Goal: Transaction & Acquisition: Purchase product/service

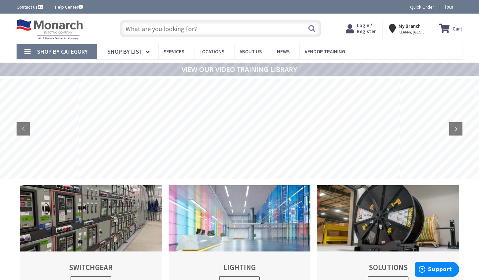
click at [146, 29] on input "text" at bounding box center [220, 28] width 201 height 17
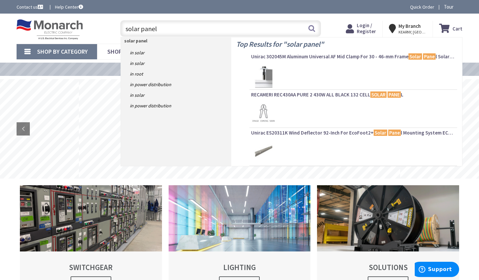
type input "solar panels"
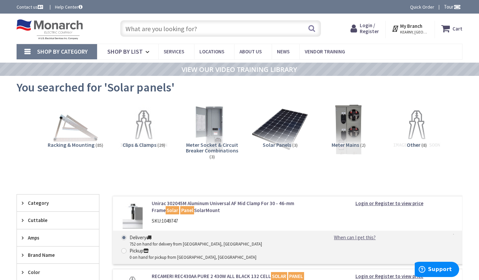
click at [286, 136] on img at bounding box center [280, 129] width 57 height 57
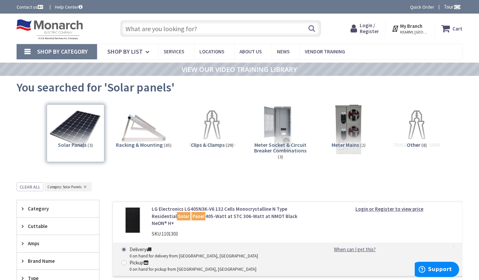
click at [156, 26] on input "text" at bounding box center [220, 28] width 201 height 17
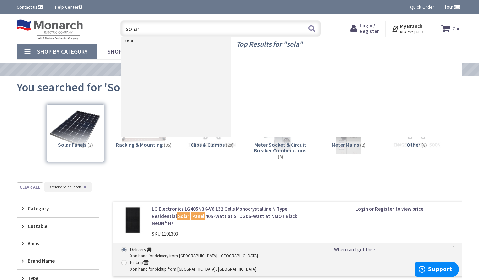
type input "solar"
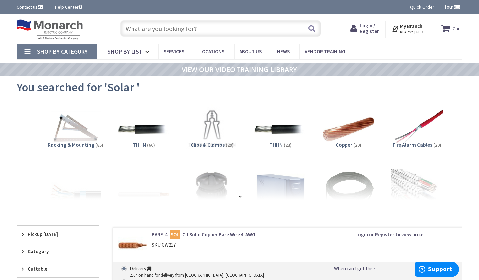
click at [133, 25] on input "text" at bounding box center [220, 28] width 201 height 17
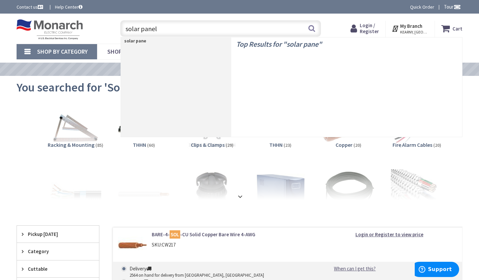
type input "solar panels"
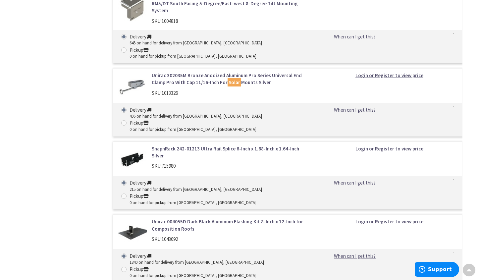
scroll to position [2091, 0]
